Goal: Task Accomplishment & Management: Complete application form

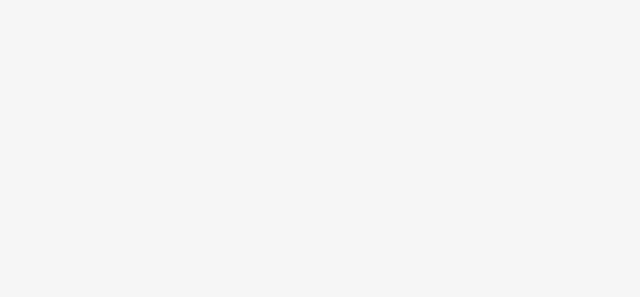
click at [235, 84] on body at bounding box center [320, 148] width 640 height 297
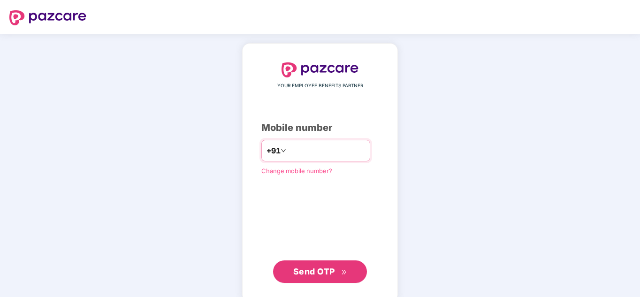
click at [316, 149] on input "number" at bounding box center [326, 150] width 77 height 15
type input "**********"
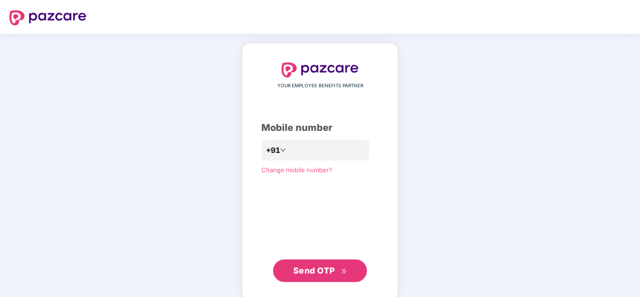
click at [328, 271] on span "Send OTP" at bounding box center [314, 271] width 42 height 10
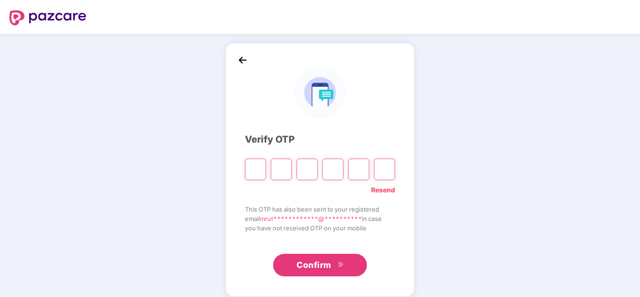
click at [263, 167] on input "Please enter verification code. Digit 1" at bounding box center [255, 170] width 21 height 22
type input "*"
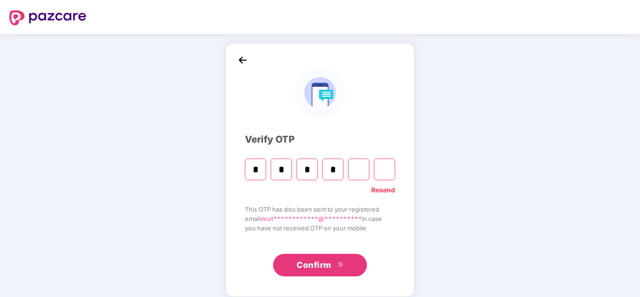
type input "*"
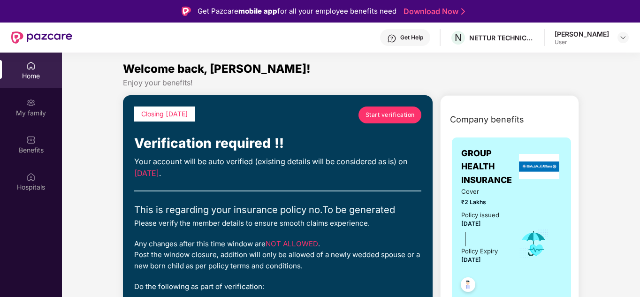
click at [396, 115] on span "Start verification" at bounding box center [389, 114] width 49 height 9
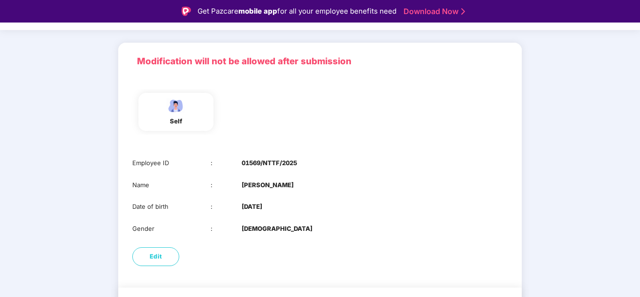
scroll to position [74, 0]
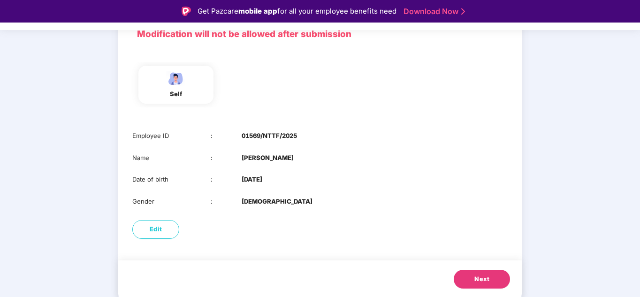
drag, startPoint x: 266, startPoint y: 137, endPoint x: 350, endPoint y: 146, distance: 85.0
click at [350, 146] on div "Employee ID : 01569/NTTF/2025 Name : Mrutyunajaya Hugar Date of birth : 20 Aug …" at bounding box center [319, 169] width 403 height 94
click at [372, 158] on div "Name : Mrutyunajaya Hugar" at bounding box center [319, 158] width 375 height 10
drag, startPoint x: 240, startPoint y: 155, endPoint x: 307, endPoint y: 157, distance: 67.6
click at [307, 157] on div "Name : Mrutyunajaya Hugar" at bounding box center [319, 158] width 375 height 10
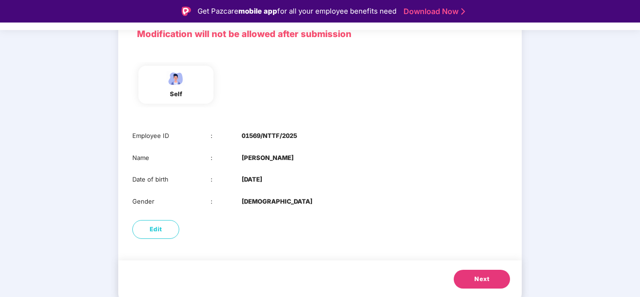
click at [402, 150] on div "Employee ID : 01569/NTTF/2025 Name : Mrutyunajaya Hugar Date of birth : 20 Aug …" at bounding box center [319, 169] width 403 height 94
click at [158, 234] on span "Edit" at bounding box center [156, 229] width 13 height 9
select select "****"
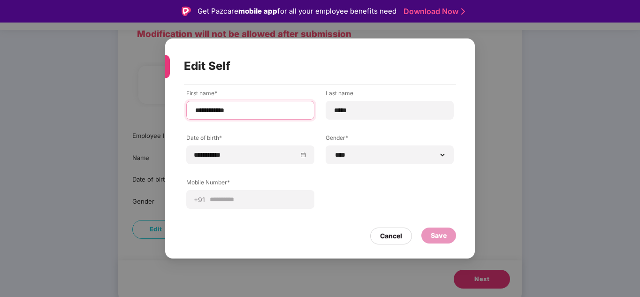
click at [212, 113] on input "**********" at bounding box center [250, 111] width 112 height 10
click at [209, 111] on input "**********" at bounding box center [250, 111] width 112 height 10
click at [251, 108] on input "**********" at bounding box center [250, 111] width 112 height 10
click at [228, 111] on input "**********" at bounding box center [250, 111] width 112 height 10
type input "**********"
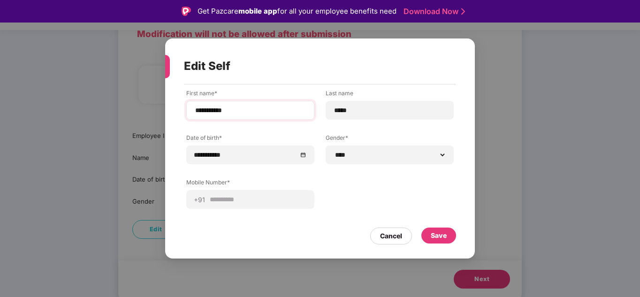
click at [241, 115] on div "**********" at bounding box center [250, 110] width 128 height 19
click at [441, 232] on div "Save" at bounding box center [439, 235] width 16 height 10
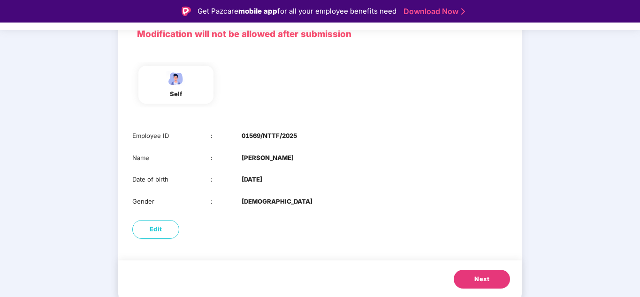
click at [475, 275] on span "Next" at bounding box center [481, 278] width 15 height 9
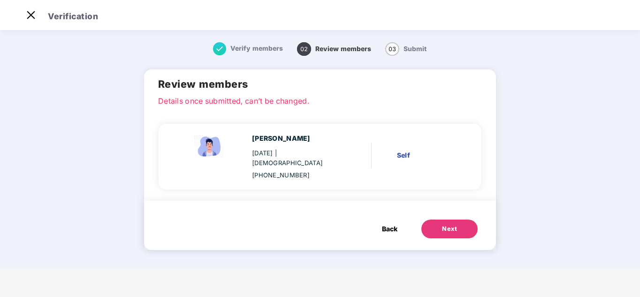
scroll to position [0, 0]
click at [387, 224] on span "Back" at bounding box center [389, 229] width 15 height 10
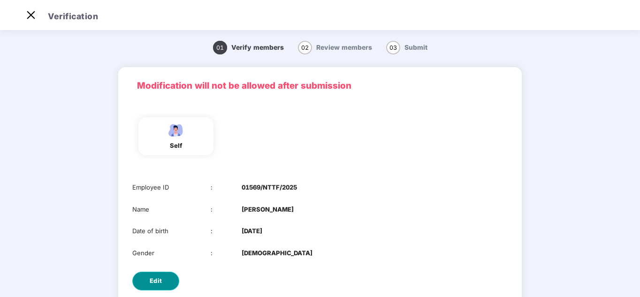
click at [160, 283] on span "Edit" at bounding box center [156, 280] width 13 height 9
select select "****"
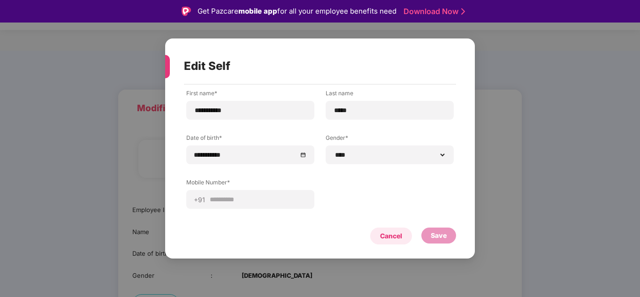
click at [384, 237] on div "Cancel" at bounding box center [391, 236] width 22 height 10
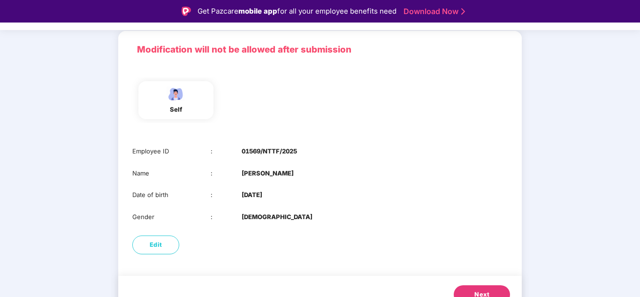
scroll to position [74, 0]
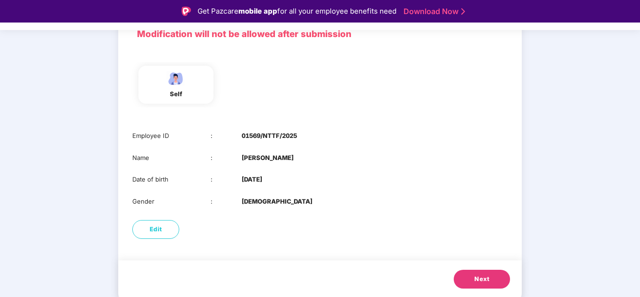
click at [483, 273] on button "Next" at bounding box center [482, 279] width 56 height 19
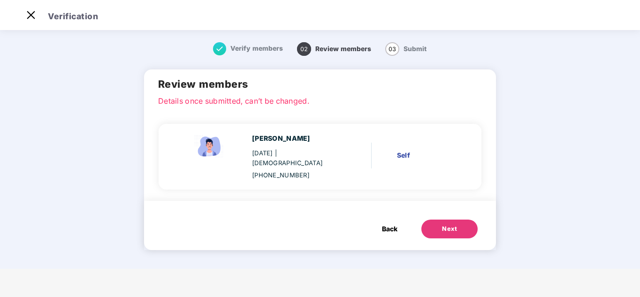
scroll to position [0, 0]
click at [321, 50] on span "Review members" at bounding box center [343, 49] width 56 height 8
click at [459, 223] on button "Next" at bounding box center [449, 229] width 56 height 19
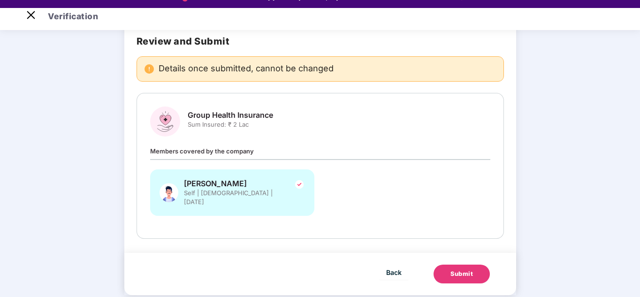
scroll to position [23, 0]
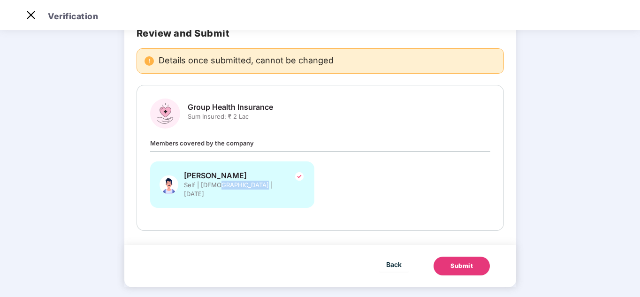
drag, startPoint x: 216, startPoint y: 184, endPoint x: 261, endPoint y: 185, distance: 45.0
click at [261, 185] on div "Mruthyunjay Hugar Self | Male | 20 Aug 1996" at bounding box center [232, 184] width 165 height 46
click at [466, 261] on div "Submit" at bounding box center [461, 265] width 23 height 9
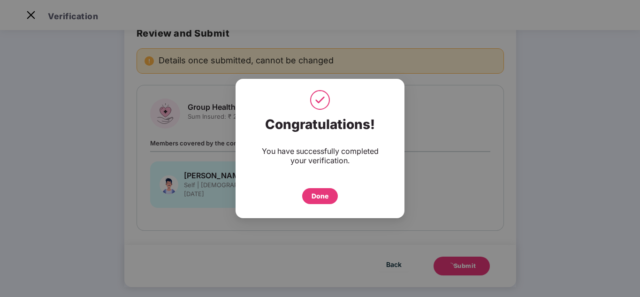
click at [319, 204] on div "Congratulations! You have successfully completed your verification. Done" at bounding box center [319, 160] width 169 height 97
click at [325, 194] on div "Done" at bounding box center [319, 196] width 17 height 10
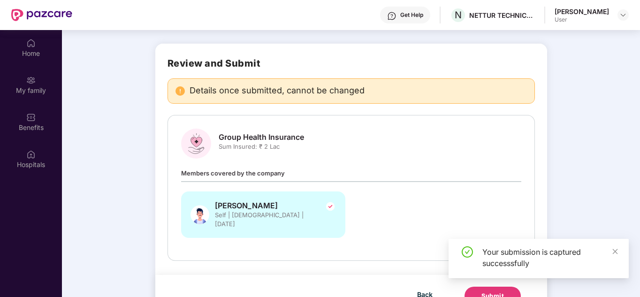
scroll to position [53, 0]
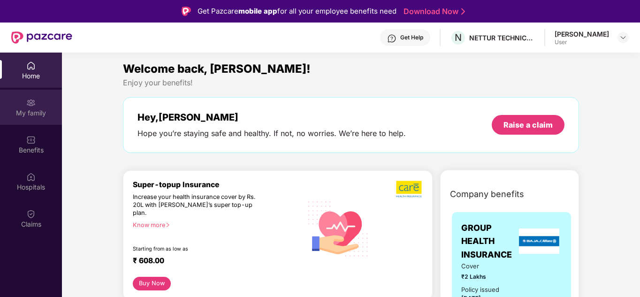
click at [20, 96] on div "My family" at bounding box center [31, 107] width 62 height 35
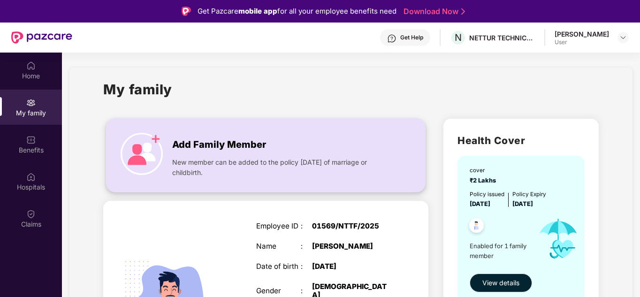
click at [160, 153] on img at bounding box center [142, 154] width 42 height 42
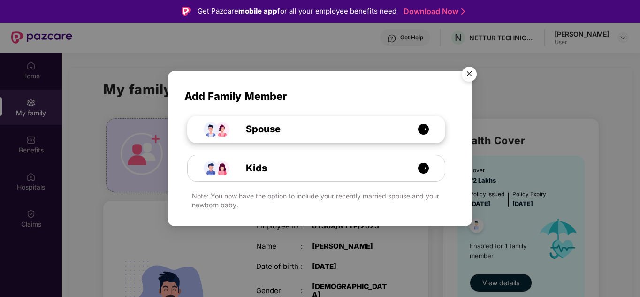
click at [421, 123] on div "Spouse" at bounding box center [316, 129] width 257 height 26
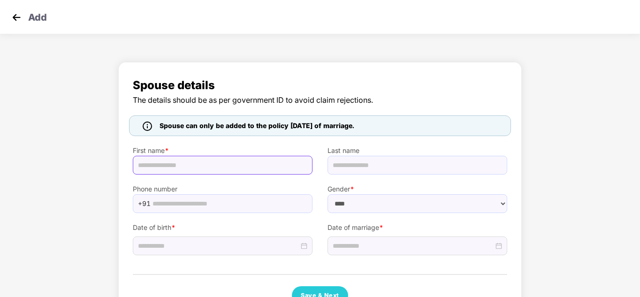
click at [213, 164] on input "text" at bounding box center [223, 165] width 180 height 19
select select "******"
click at [14, 18] on img at bounding box center [16, 17] width 14 height 14
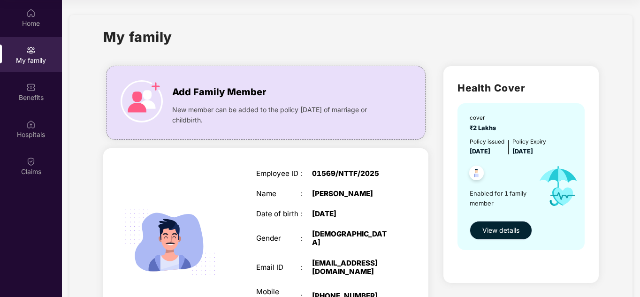
click at [509, 236] on button "View details" at bounding box center [501, 230] width 62 height 19
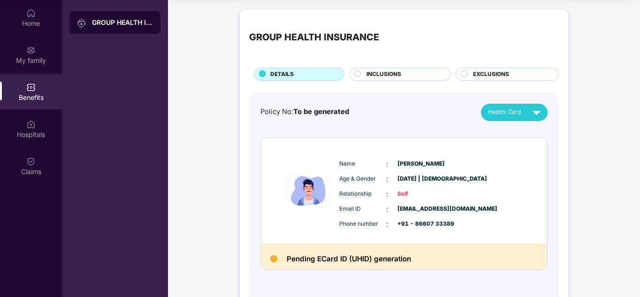
click at [380, 74] on span "INCLUSIONS" at bounding box center [383, 74] width 35 height 9
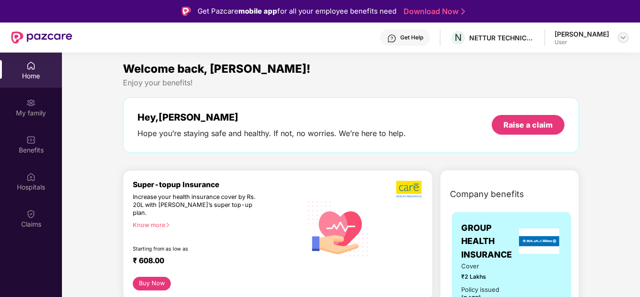
click at [623, 36] on img at bounding box center [623, 38] width 8 height 8
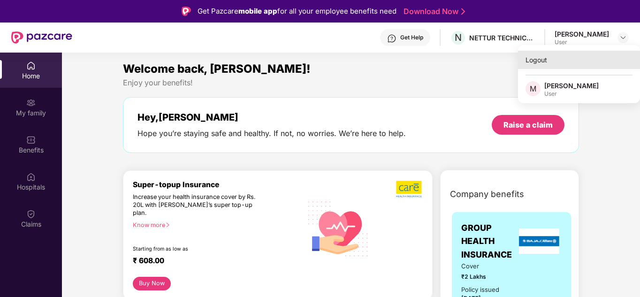
click at [538, 64] on div "Logout" at bounding box center [579, 60] width 122 height 18
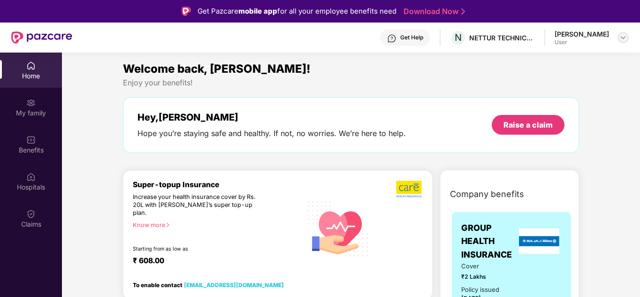
click at [623, 37] on img at bounding box center [623, 38] width 8 height 8
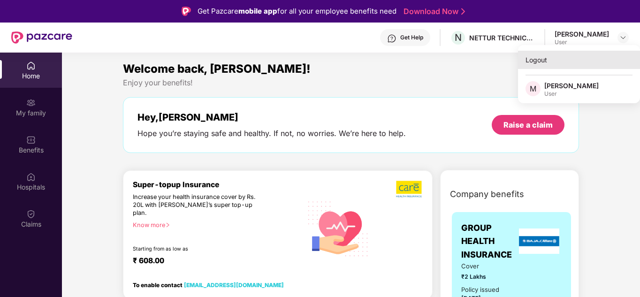
click at [547, 56] on div "Logout" at bounding box center [579, 60] width 122 height 18
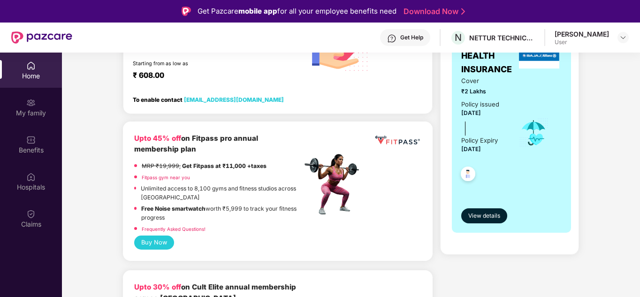
scroll to position [188, 0]
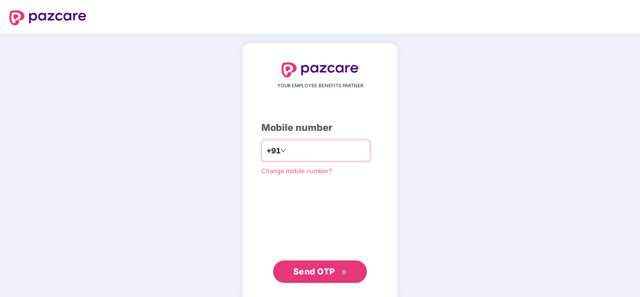
click at [320, 147] on input "number" at bounding box center [326, 150] width 77 height 15
click at [296, 273] on span "Send OTP" at bounding box center [314, 271] width 42 height 10
drag, startPoint x: 333, startPoint y: 150, endPoint x: 223, endPoint y: 149, distance: 109.3
click at [223, 149] on div "**********" at bounding box center [320, 173] width 640 height 278
click at [333, 152] on input "**********" at bounding box center [326, 150] width 77 height 15
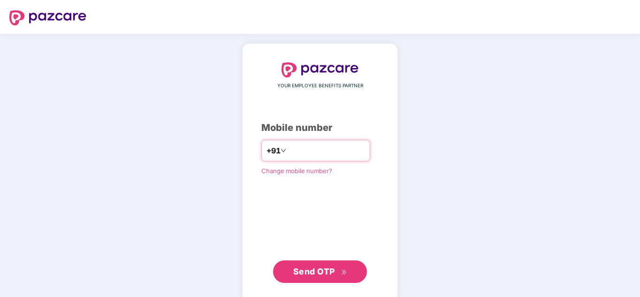
type input "*"
type input "**********"
click at [344, 279] on button "Send OTP" at bounding box center [320, 271] width 94 height 23
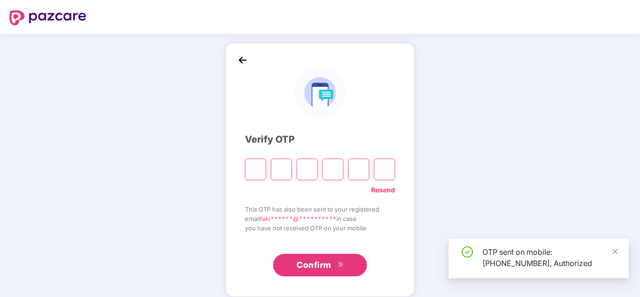
type input "*"
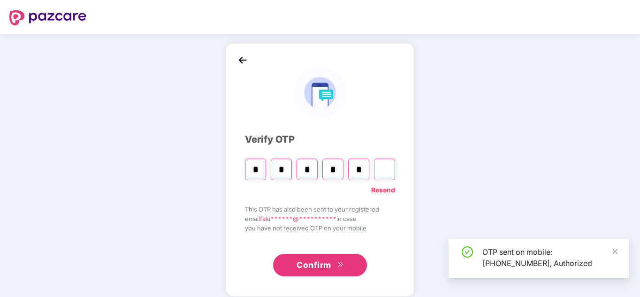
type input "*"
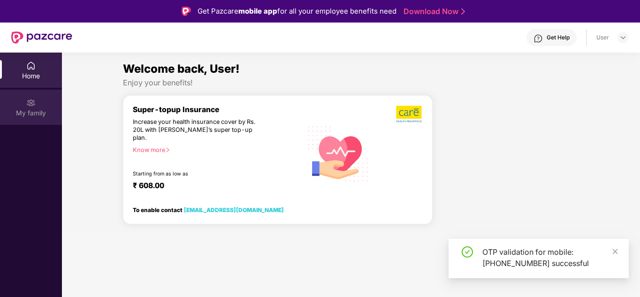
click at [25, 104] on div "My family" at bounding box center [31, 107] width 62 height 35
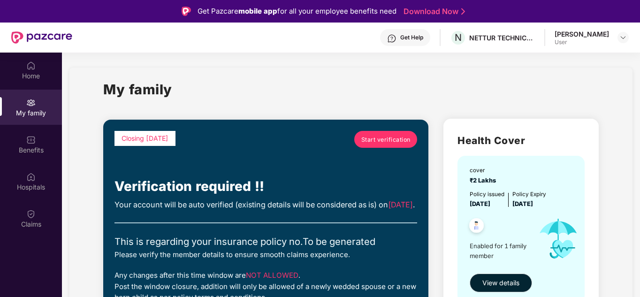
click at [40, 114] on div "My family" at bounding box center [31, 112] width 62 height 9
click at [387, 134] on link "Start verification" at bounding box center [385, 139] width 63 height 17
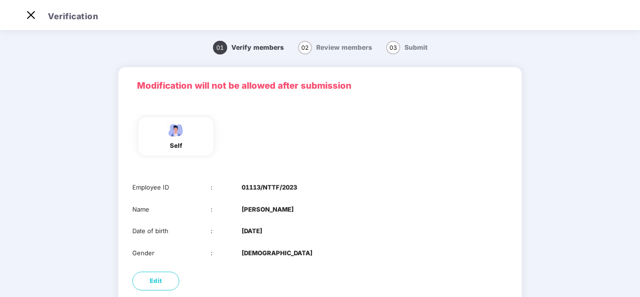
scroll to position [74, 0]
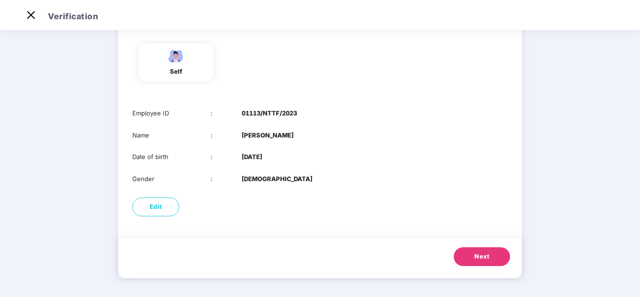
click at [474, 247] on div "Next" at bounding box center [319, 258] width 403 height 40
click at [36, 15] on img at bounding box center [30, 15] width 15 height 15
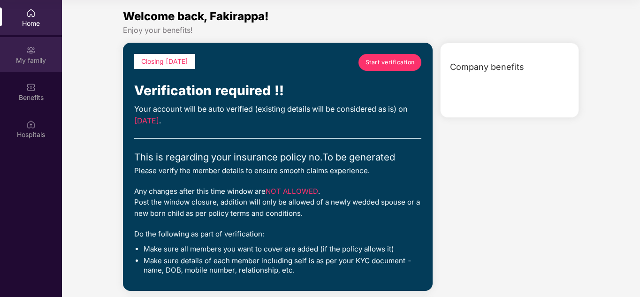
click at [32, 62] on div "My family" at bounding box center [31, 60] width 62 height 9
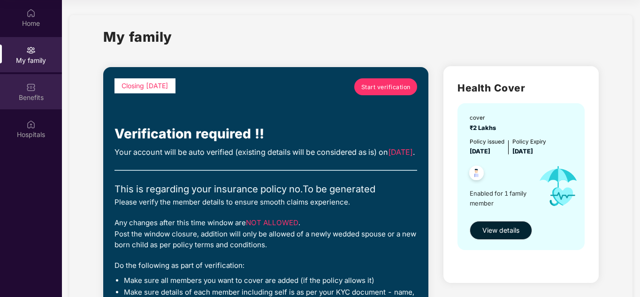
click at [29, 100] on div "Benefits" at bounding box center [31, 97] width 62 height 9
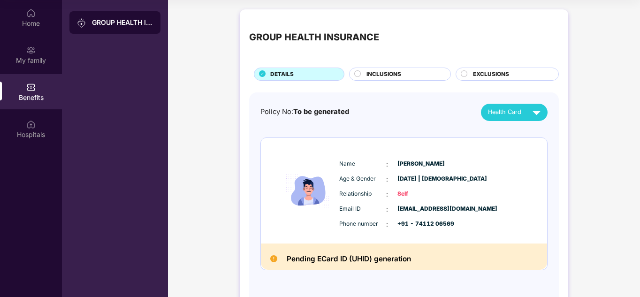
click at [384, 78] on span "INCLUSIONS" at bounding box center [383, 74] width 35 height 9
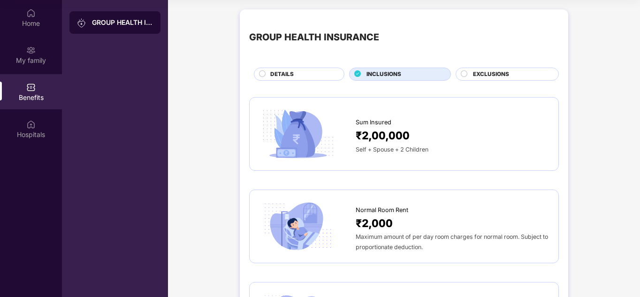
click at [480, 71] on span "EXCLUSIONS" at bounding box center [491, 74] width 36 height 9
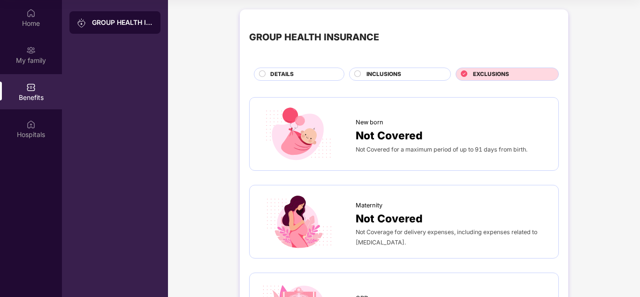
click at [387, 73] on span "INCLUSIONS" at bounding box center [383, 74] width 35 height 9
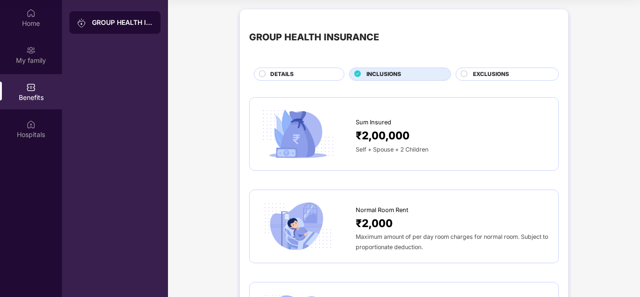
click at [493, 70] on span "EXCLUSIONS" at bounding box center [491, 74] width 36 height 9
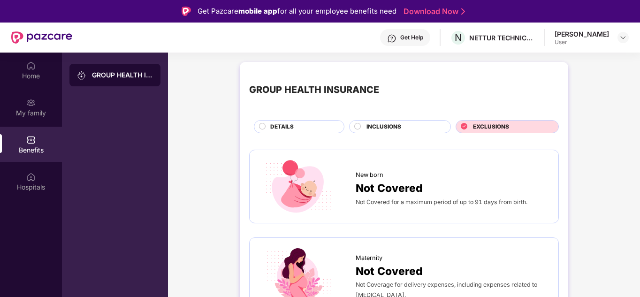
click at [622, 31] on div "Fakirappa Maradi User" at bounding box center [591, 38] width 74 height 16
click at [622, 35] on img at bounding box center [623, 38] width 8 height 8
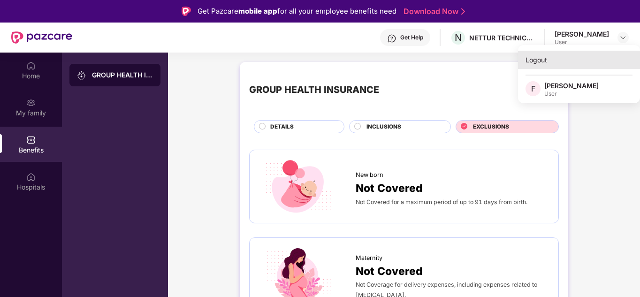
click at [547, 63] on div "Logout" at bounding box center [579, 60] width 122 height 18
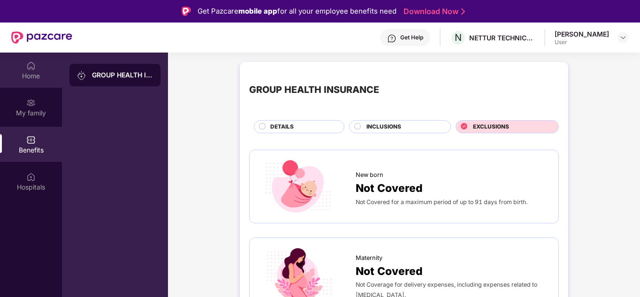
click at [18, 76] on div "Home" at bounding box center [31, 75] width 62 height 9
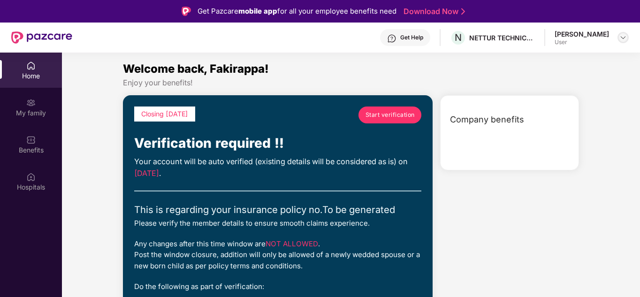
click at [620, 38] on img at bounding box center [623, 38] width 8 height 8
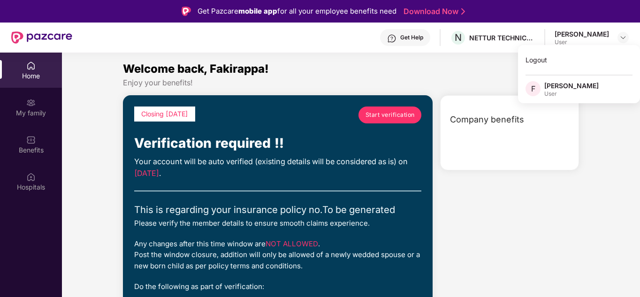
click at [553, 61] on div "Logout" at bounding box center [579, 60] width 122 height 18
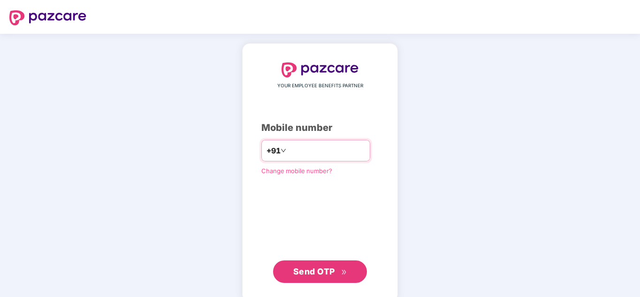
click at [301, 151] on input "number" at bounding box center [326, 150] width 77 height 15
type input "**********"
click at [311, 265] on span "Send OTP" at bounding box center [320, 271] width 54 height 13
